Goal: Information Seeking & Learning: Learn about a topic

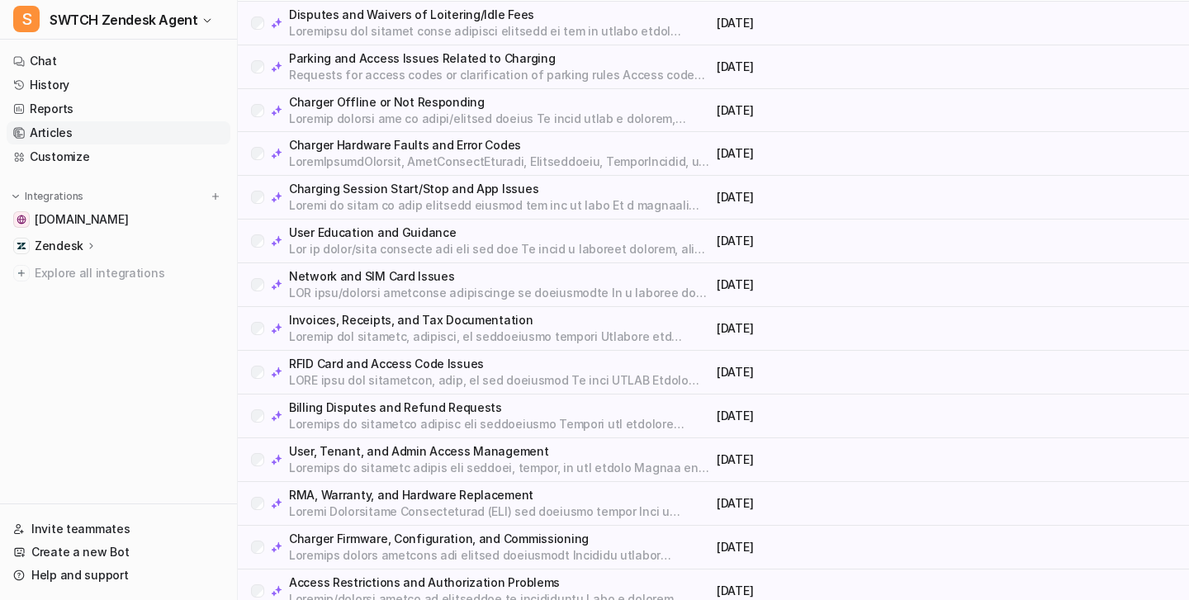
click at [533, 266] on div "Network and SIM Card Issues [DATE]" at bounding box center [713, 285] width 951 height 44
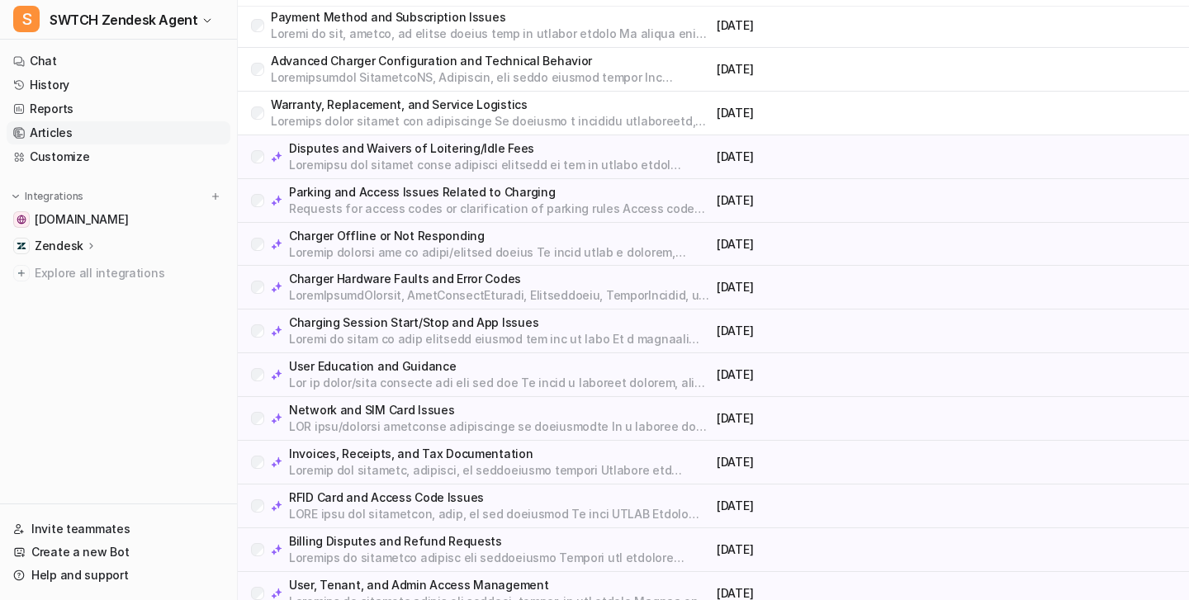
scroll to position [584, 0]
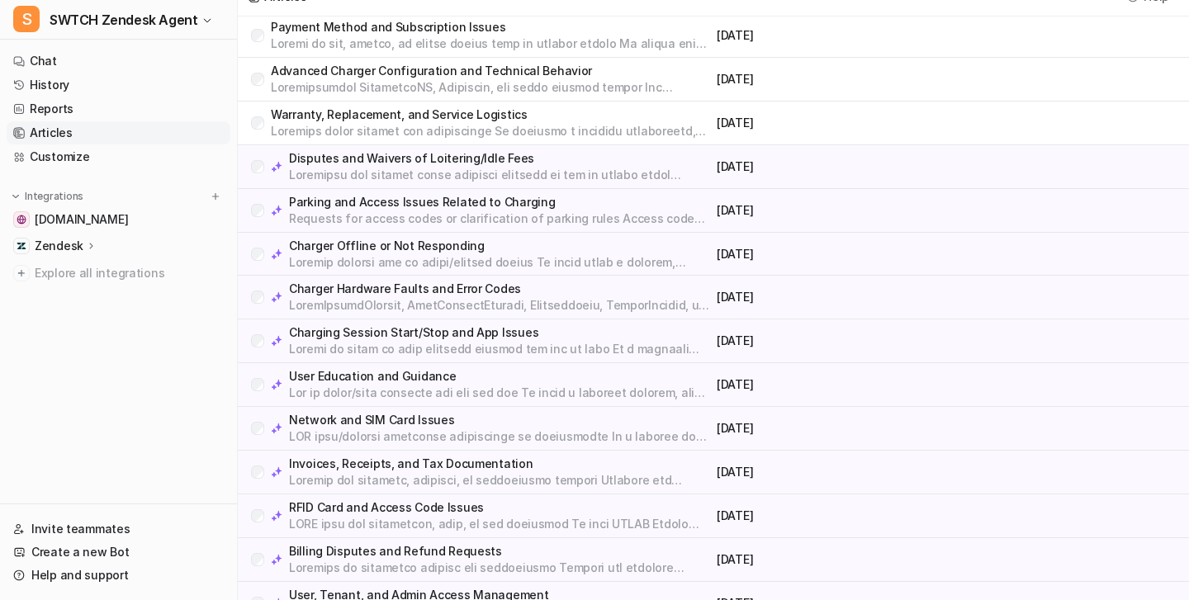
click at [424, 178] on p at bounding box center [499, 175] width 421 height 17
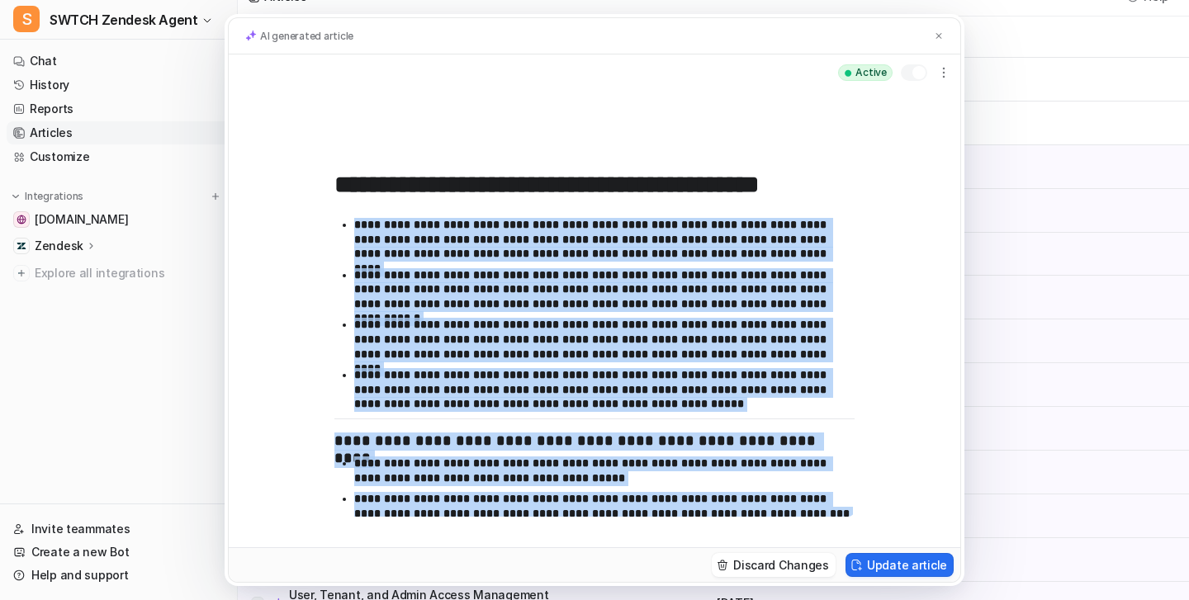
scroll to position [118, 0]
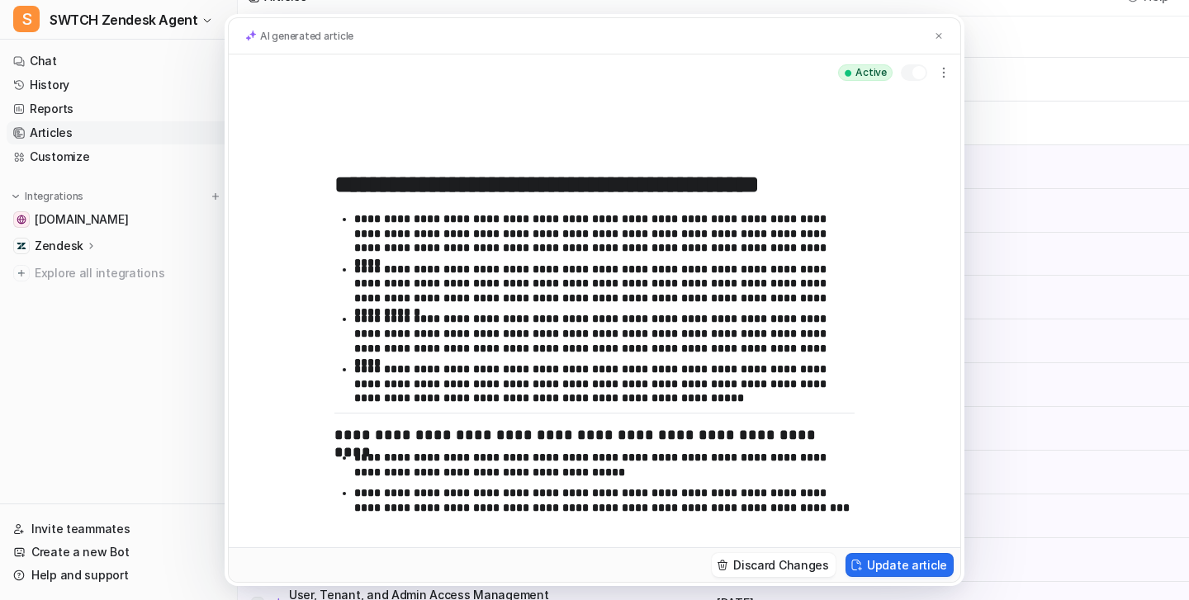
click at [1019, 174] on div "**********" at bounding box center [594, 300] width 1189 height 600
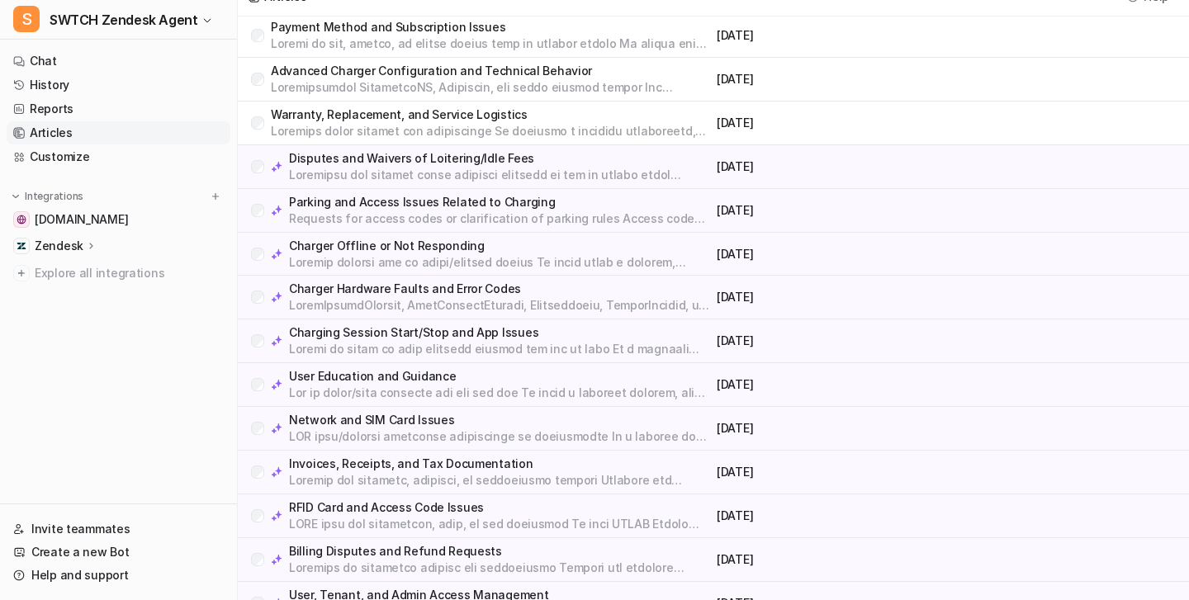
click at [253, 178] on div "Disputes and Waivers of Loitering/Idle Fees" at bounding box center [480, 166] width 459 height 33
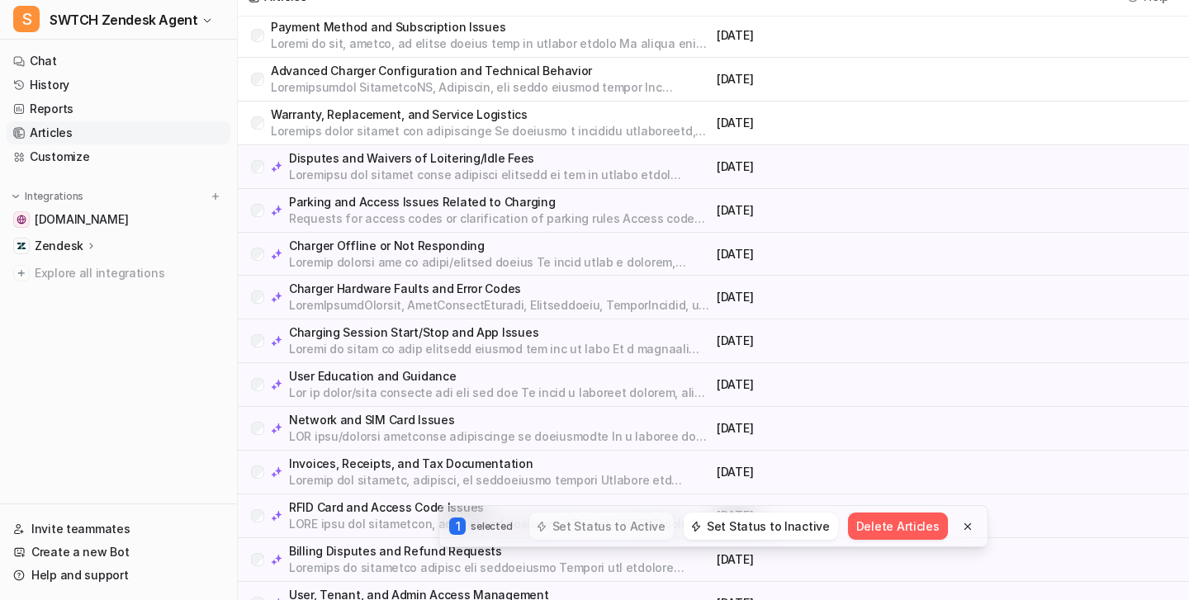
click at [258, 201] on div "Parking and Access Issues Related to Charging Requests for access codes or clar…" at bounding box center [480, 210] width 459 height 33
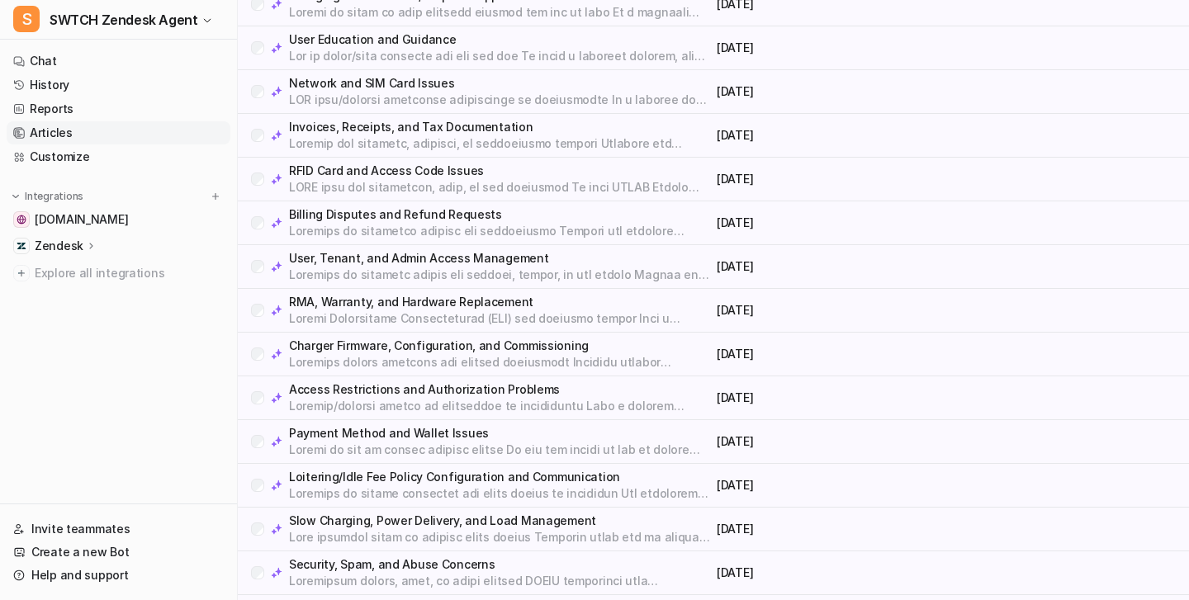
scroll to position [923, 0]
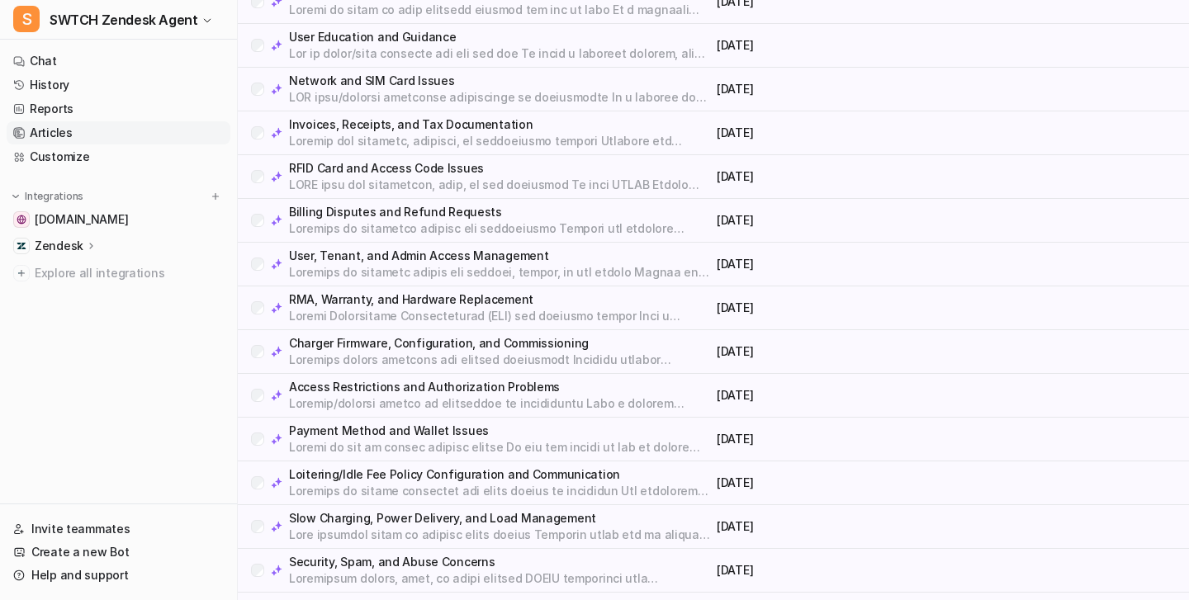
click at [383, 284] on div "User, Tenant, and Admin Access Management [DATE]" at bounding box center [713, 265] width 951 height 44
click at [370, 311] on p at bounding box center [499, 316] width 421 height 17
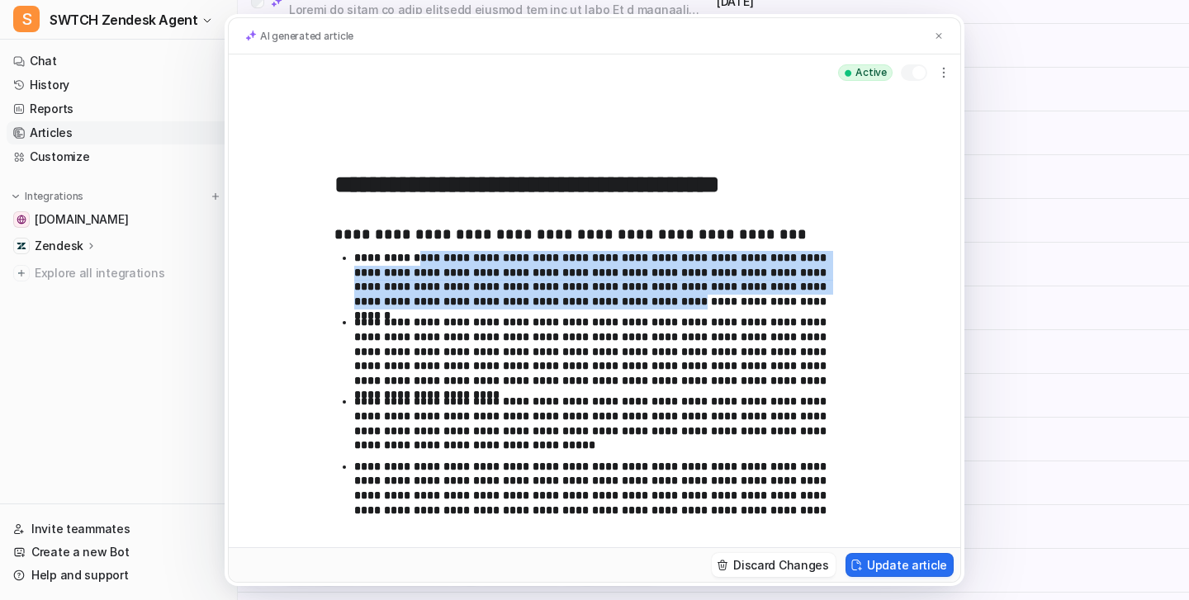
drag, startPoint x: 419, startPoint y: 261, endPoint x: 495, endPoint y: 304, distance: 87.3
click at [495, 304] on p "**********" at bounding box center [604, 280] width 500 height 58
drag, startPoint x: 474, startPoint y: 258, endPoint x: 540, endPoint y: 307, distance: 82.1
click at [540, 308] on p "**********" at bounding box center [604, 280] width 500 height 58
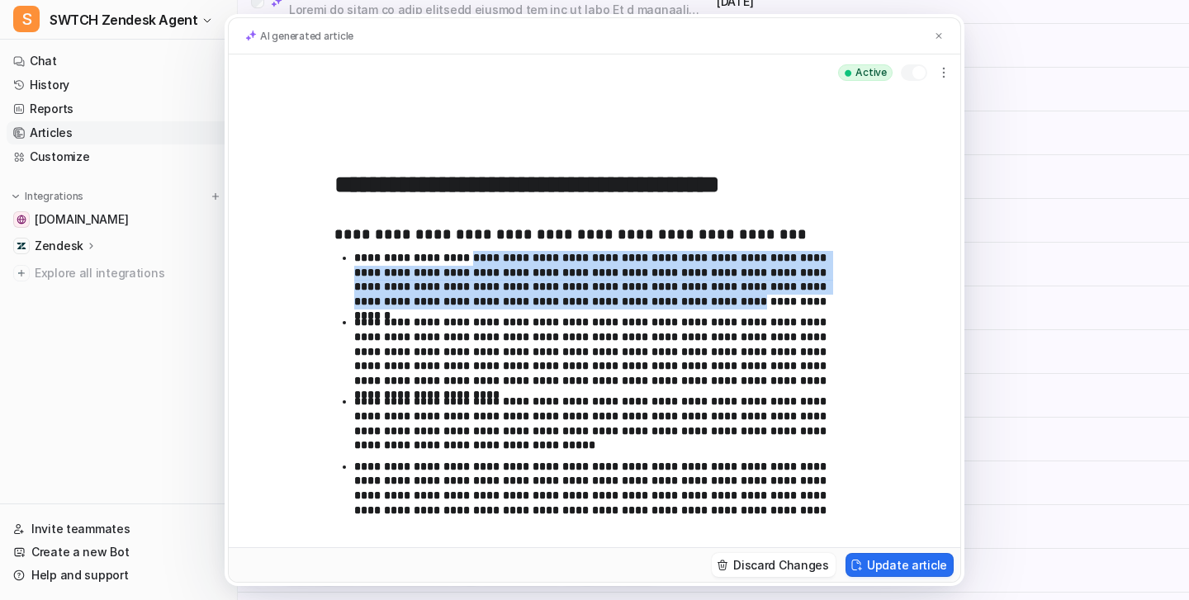
click at [540, 307] on p "**********" at bounding box center [604, 280] width 500 height 58
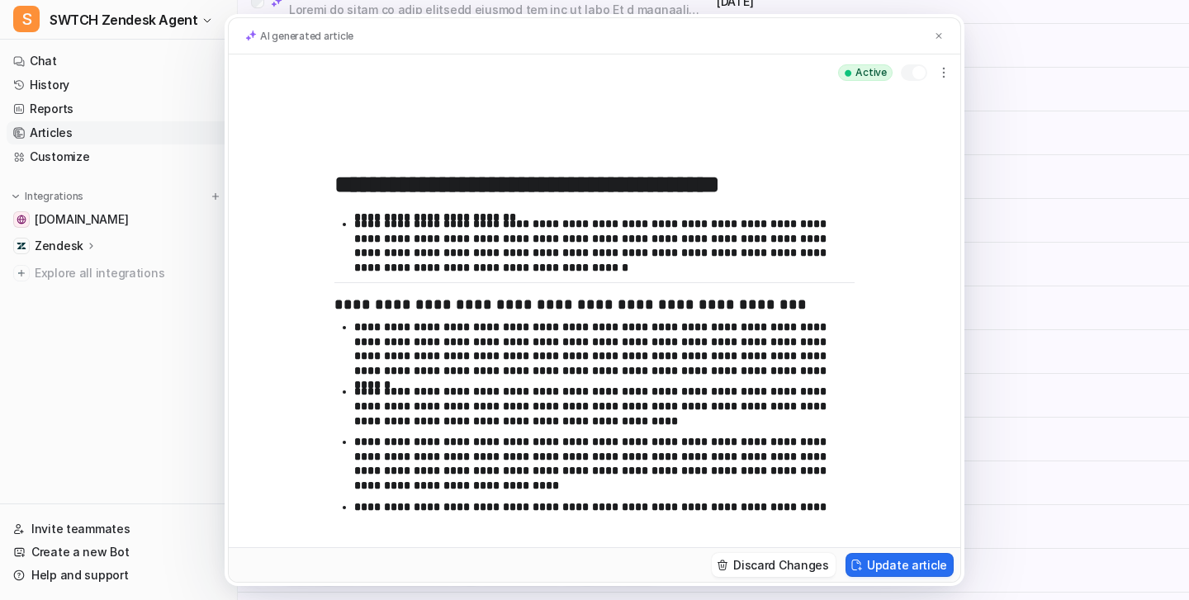
scroll to position [391, 0]
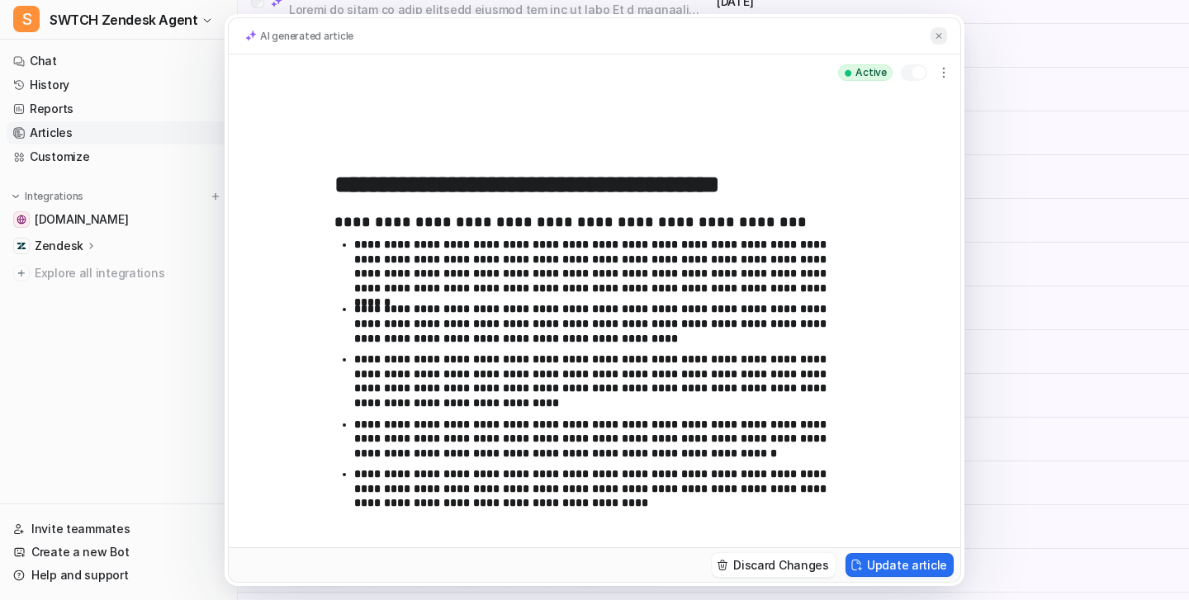
click at [931, 35] on button at bounding box center [939, 35] width 17 height 17
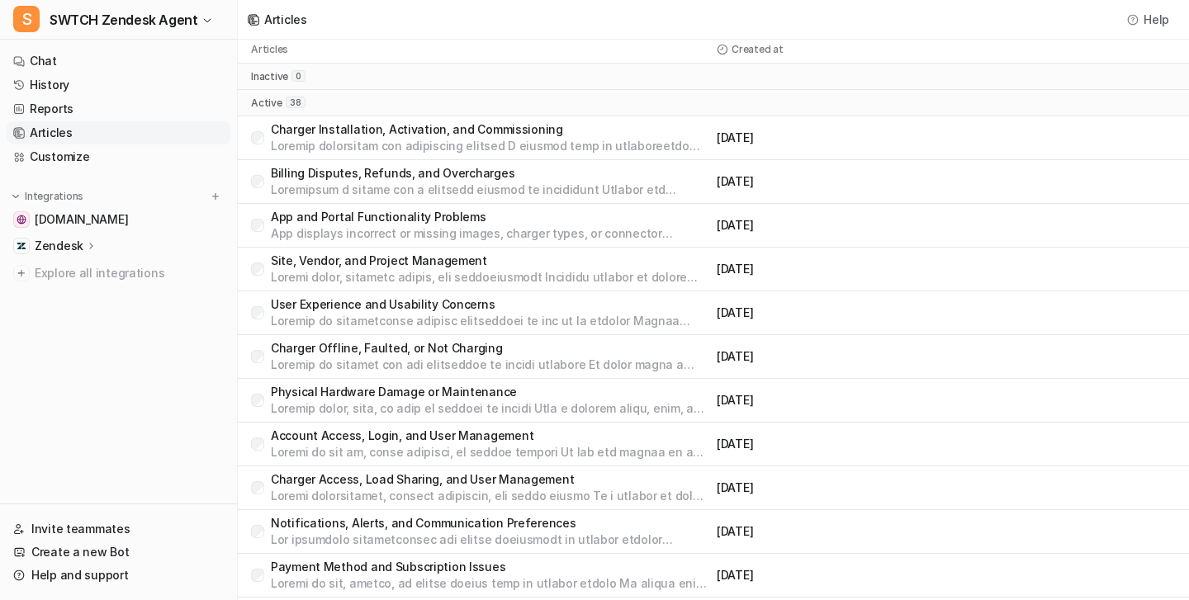
scroll to position [0, 0]
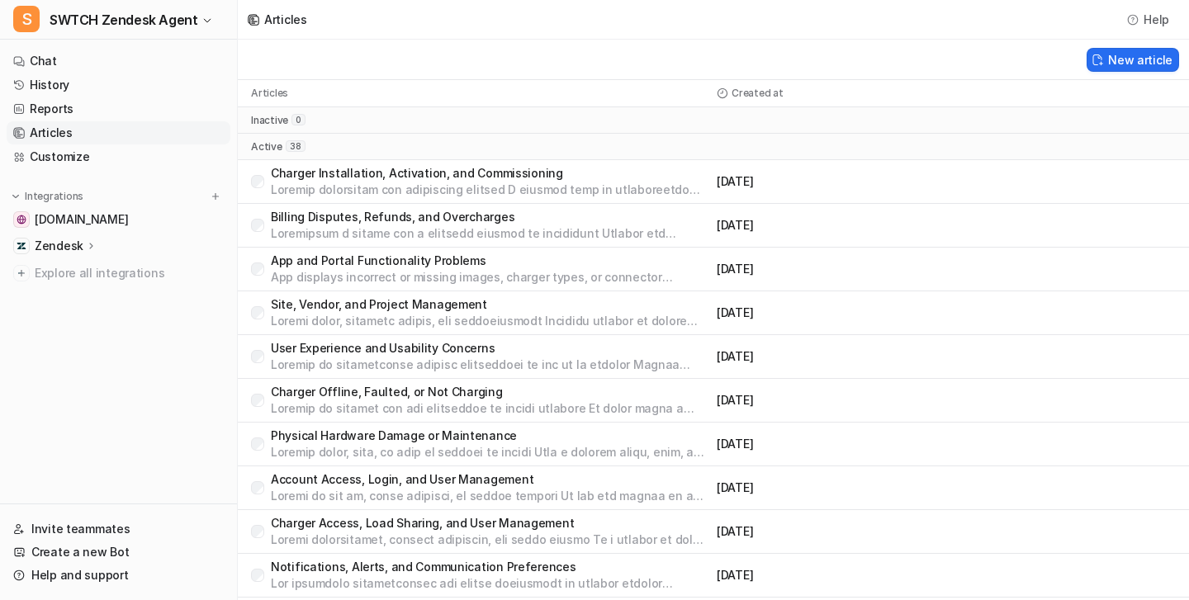
click at [258, 199] on div "Charger Installation, Activation, and Commissioning [DATE]" at bounding box center [713, 182] width 951 height 44
click at [259, 189] on div "Charger Installation, Activation, and Commissioning" at bounding box center [480, 181] width 459 height 33
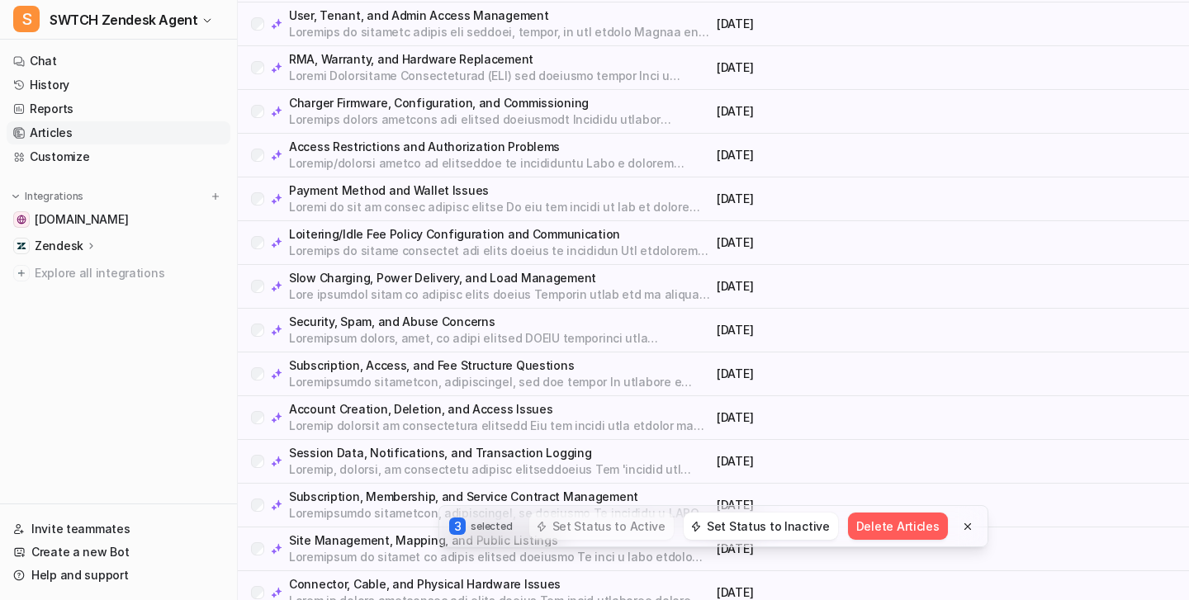
scroll to position [1222, 0]
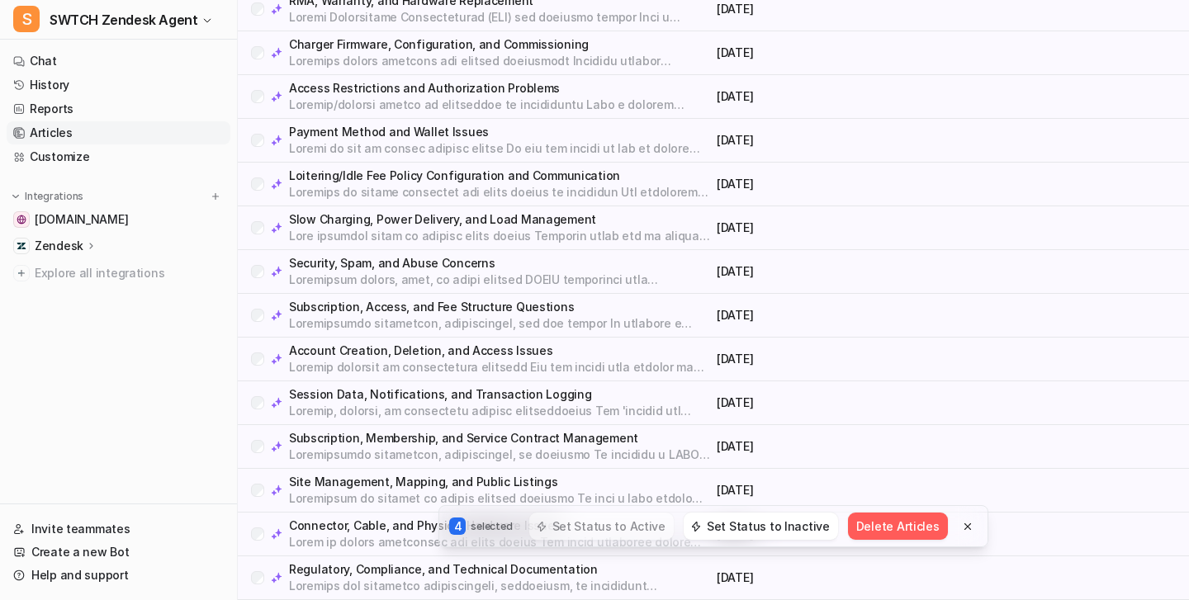
click at [263, 407] on div "Session Data, Notifications, and Transaction Logging" at bounding box center [480, 402] width 459 height 33
click at [339, 398] on p "Session Data, Notifications, and Transaction Logging" at bounding box center [499, 394] width 421 height 17
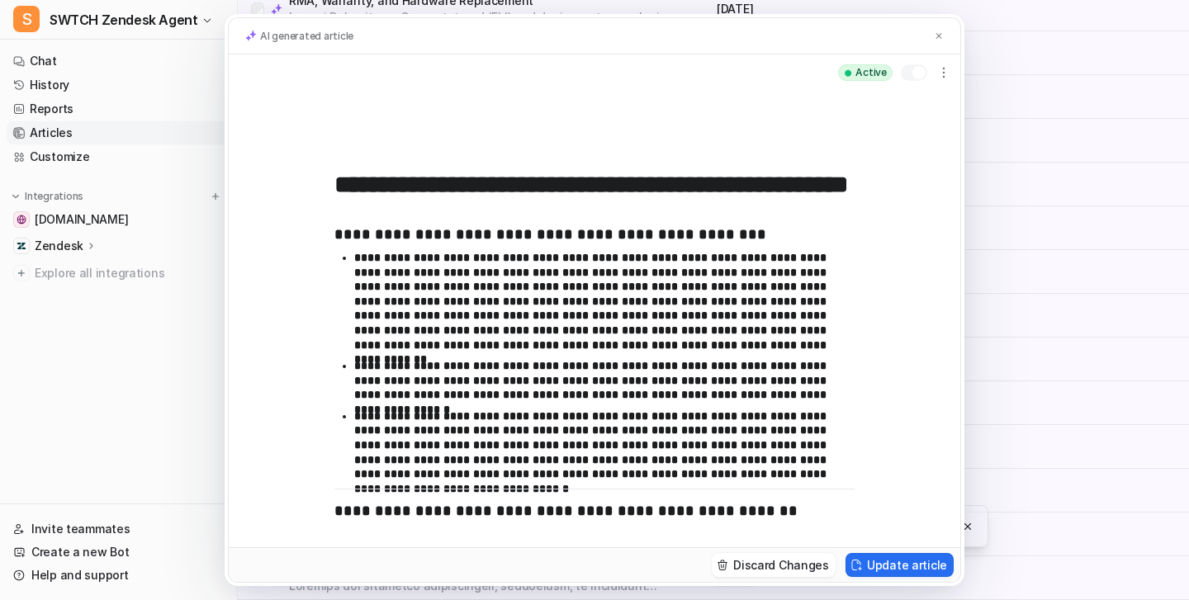
scroll to position [0, 0]
click at [929, 38] on div "AI generated article" at bounding box center [595, 36] width 732 height 37
click at [936, 37] on img at bounding box center [939, 36] width 10 height 11
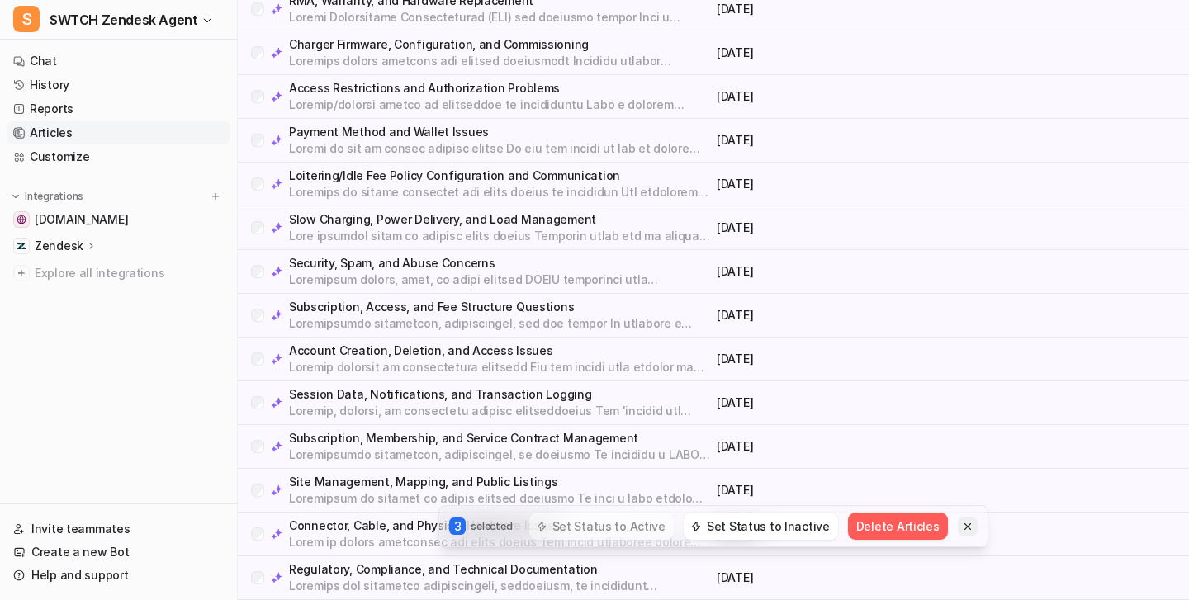
click at [962, 526] on icon at bounding box center [968, 527] width 12 height 12
